Goal: Navigation & Orientation: Find specific page/section

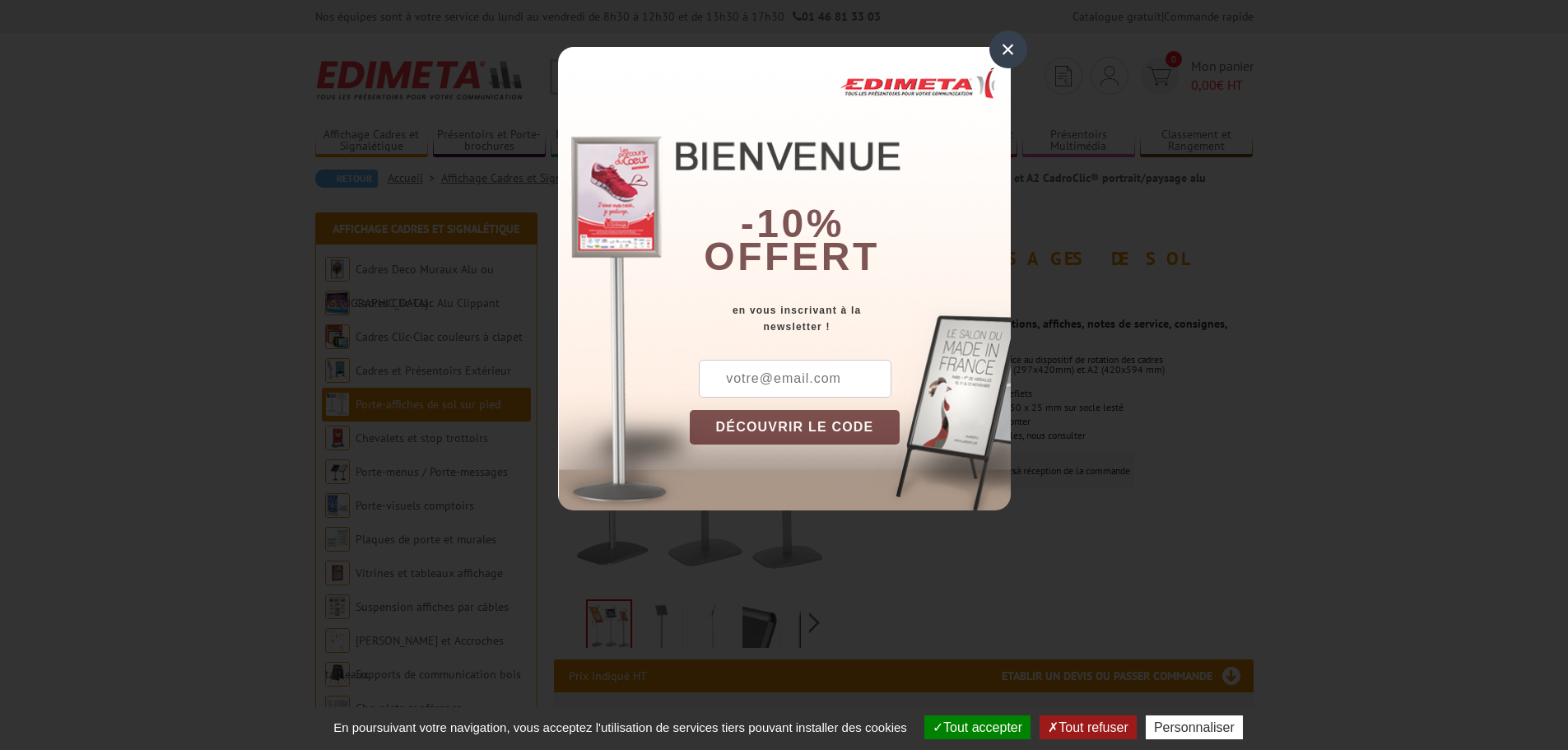
click at [1003, 46] on div "×" at bounding box center [1008, 49] width 38 height 38
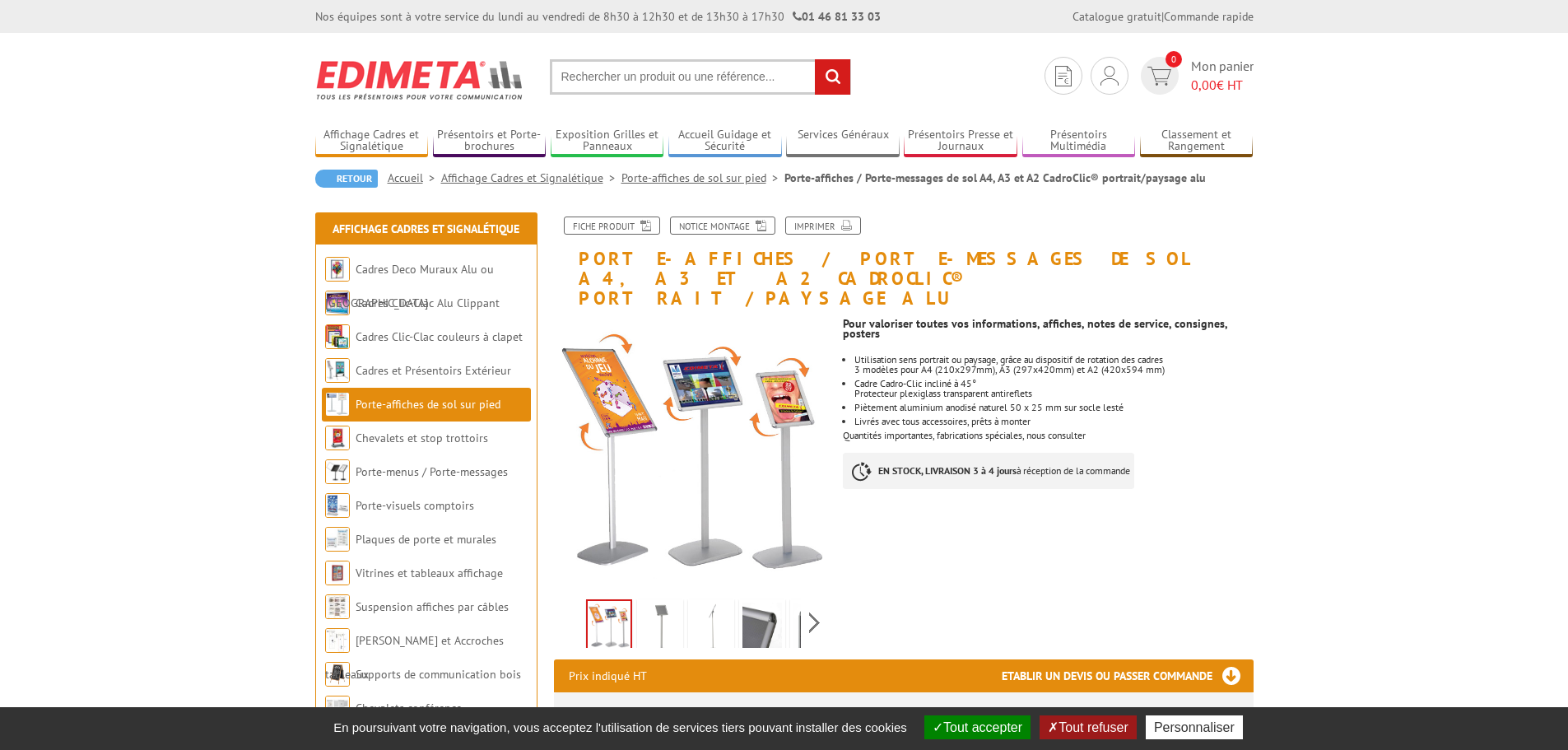
click at [978, 724] on button "Tout accepter" at bounding box center [977, 727] width 106 height 24
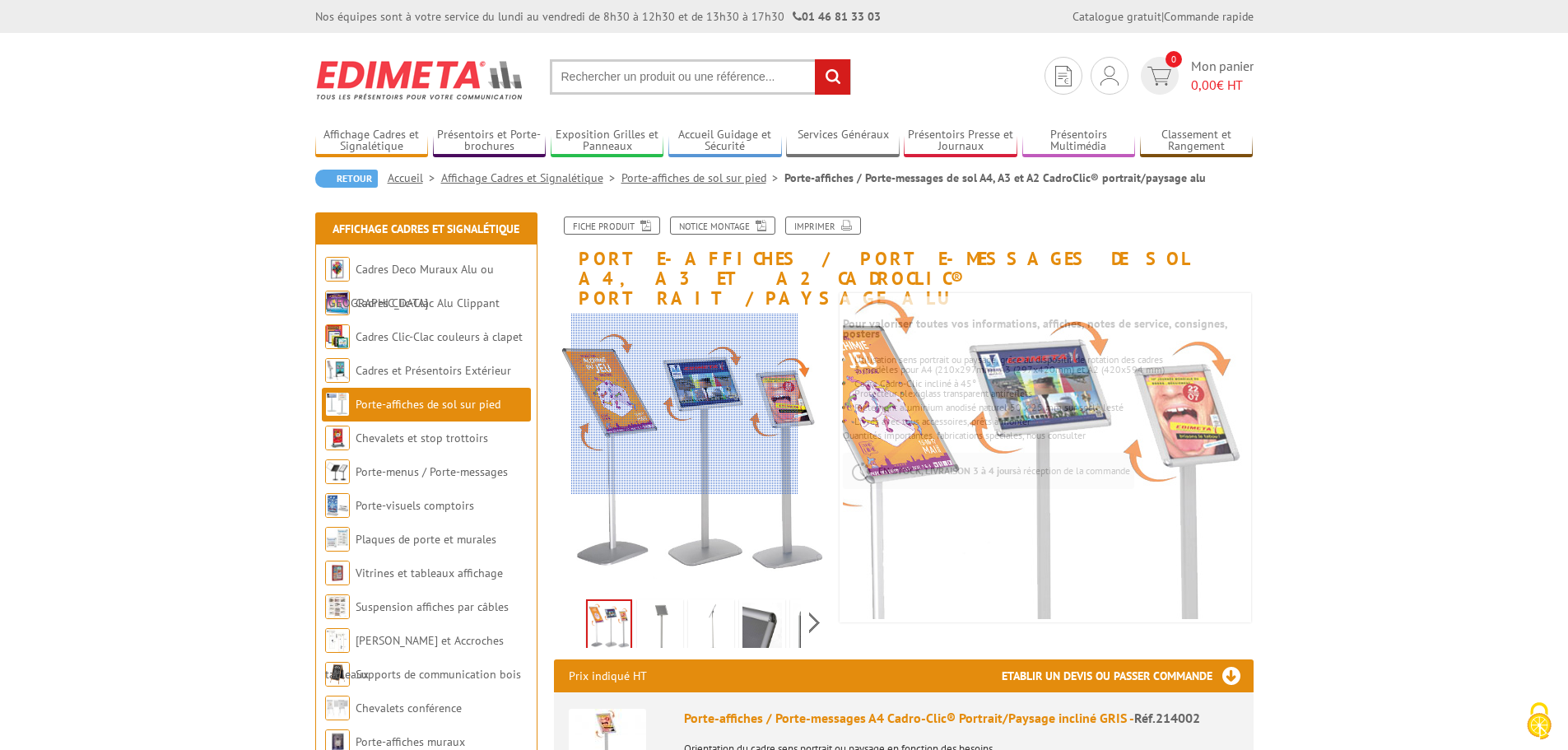
click at [665, 411] on div at bounding box center [684, 404] width 227 height 181
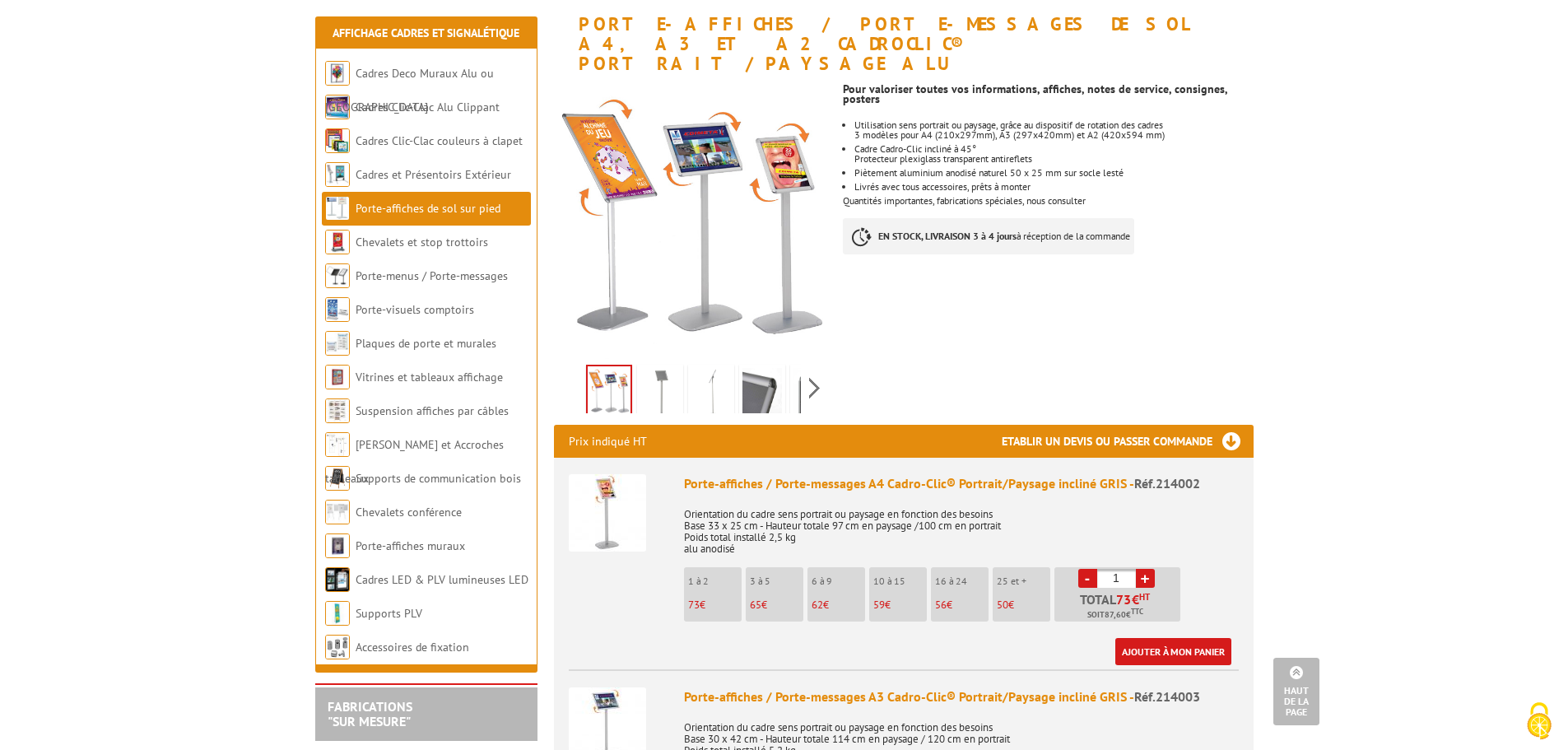
scroll to position [232, 0]
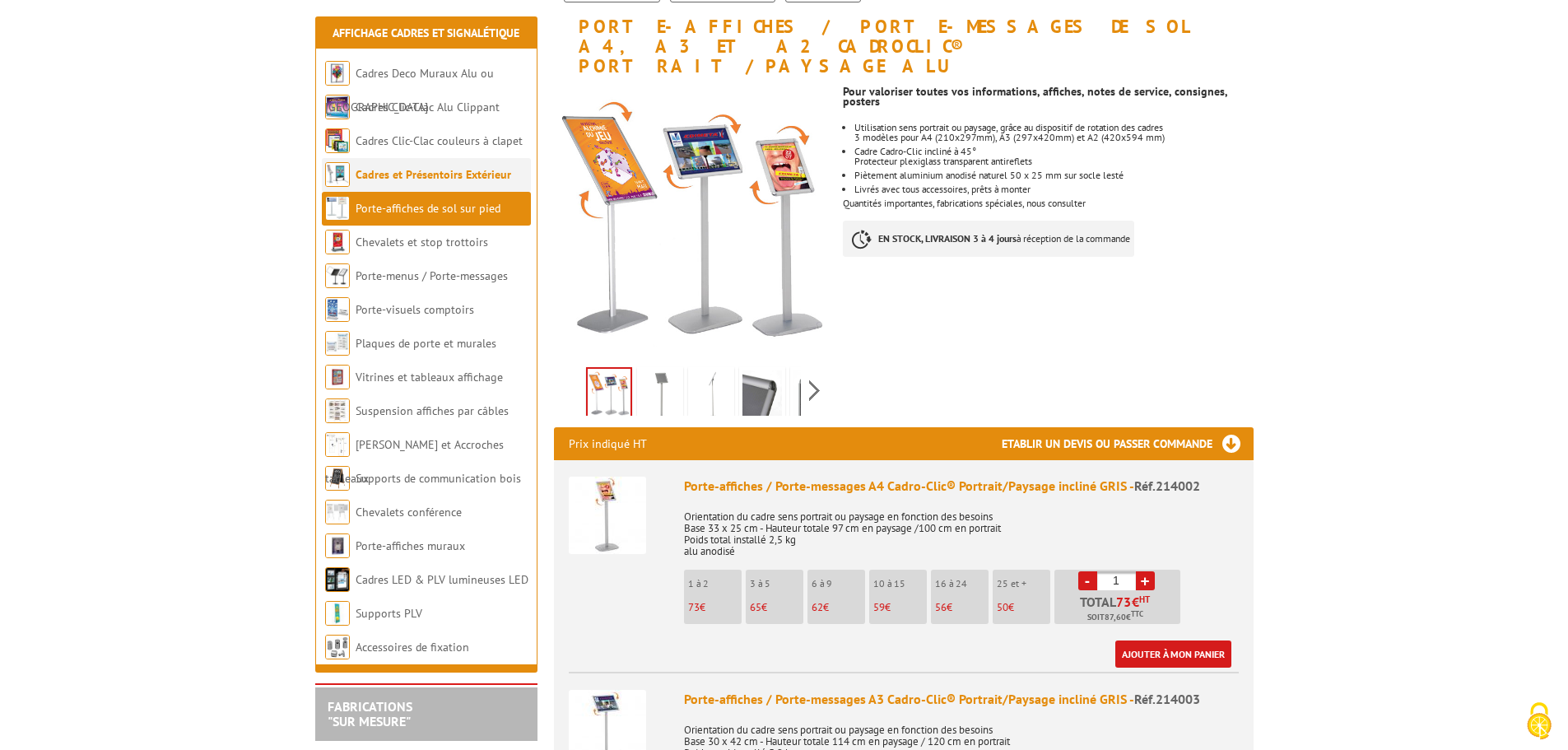
click at [476, 177] on link "Cadres et Présentoirs Extérieur" at bounding box center [433, 174] width 155 height 15
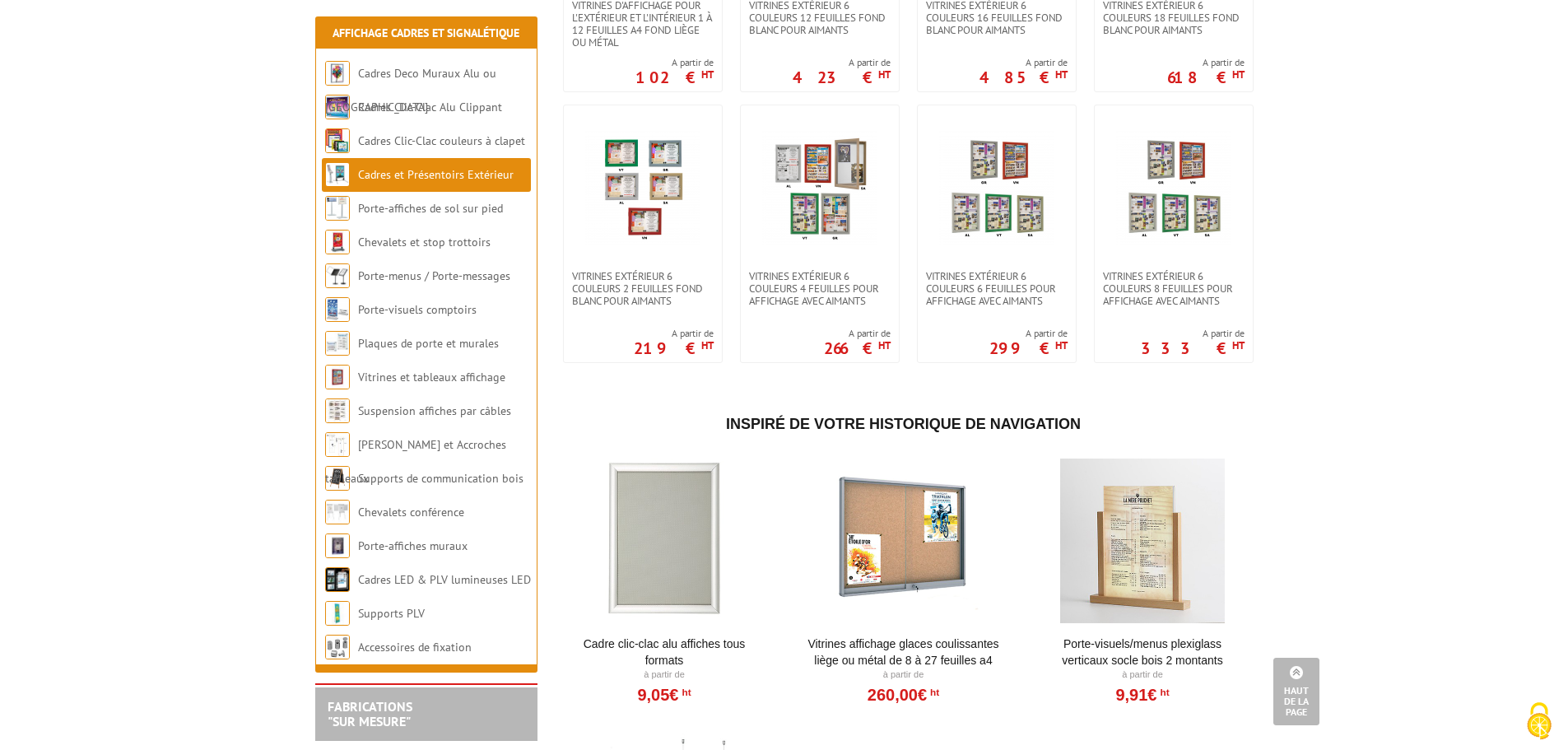
scroll to position [1113, 0]
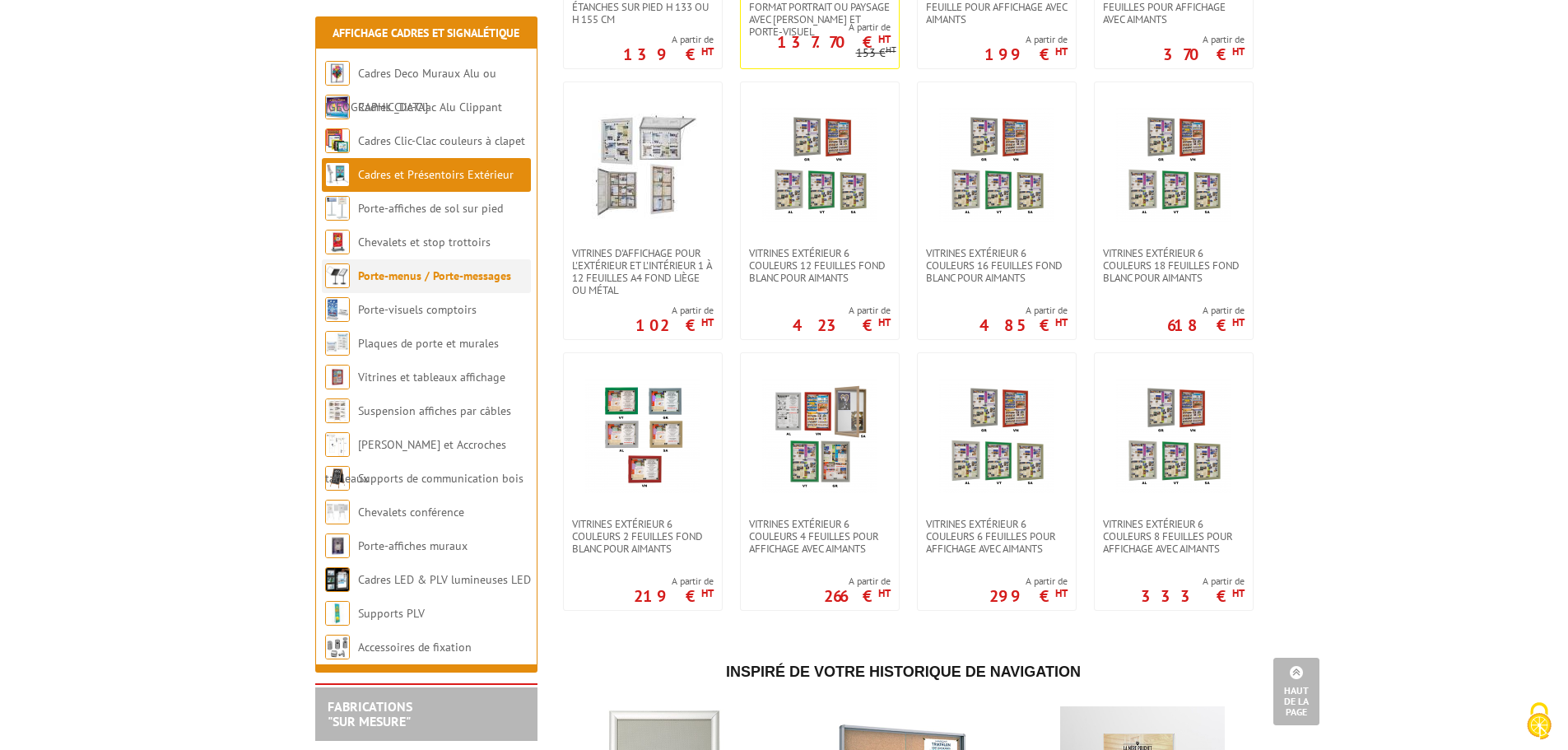
click at [489, 280] on link "Porte-menus / Porte-messages" at bounding box center [435, 276] width 153 height 15
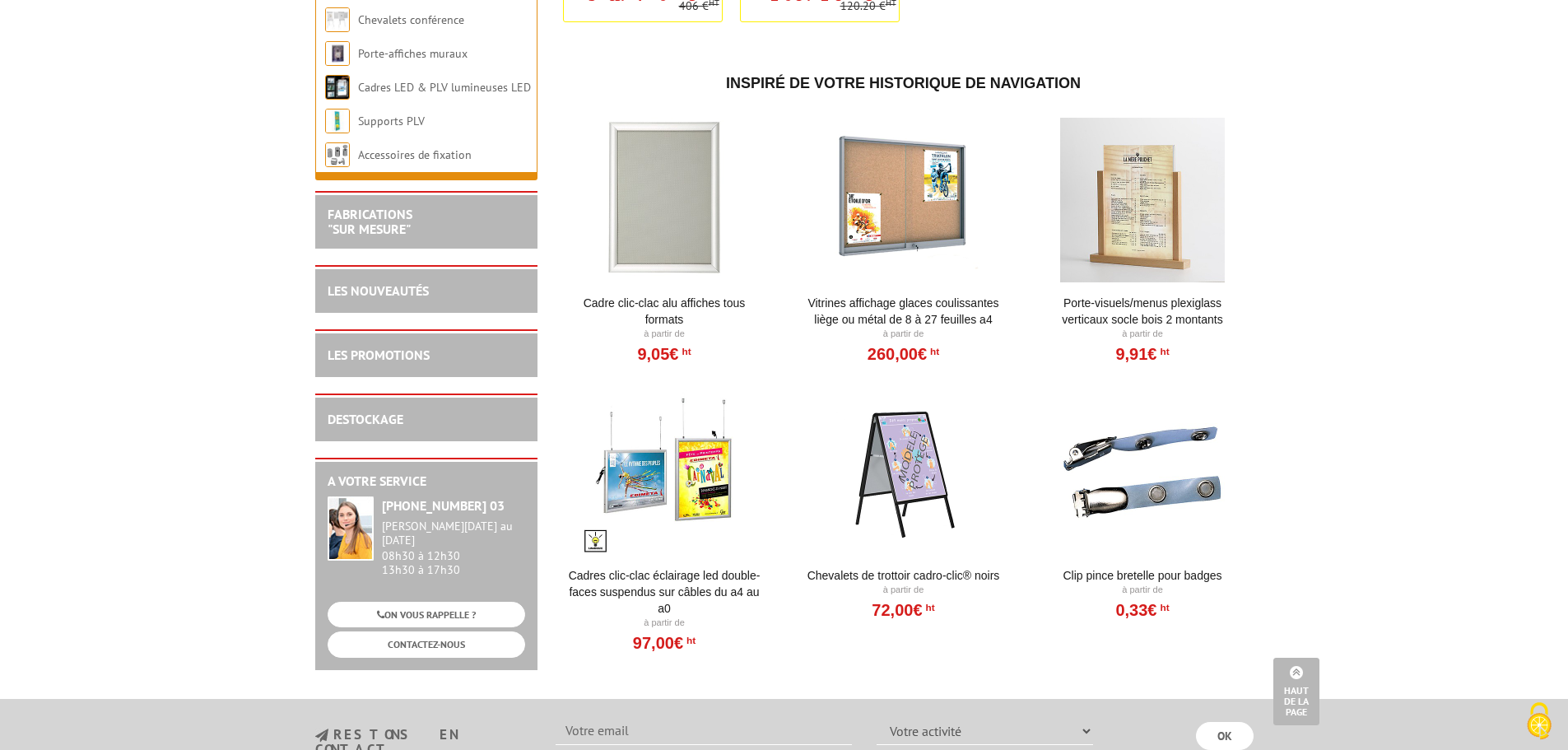
scroll to position [3128, 0]
